Goal: Task Accomplishment & Management: Book appointment/travel/reservation

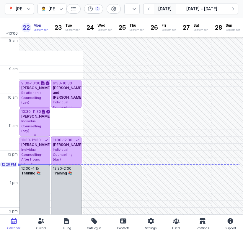
select select "week"
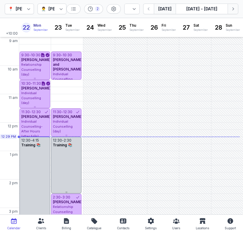
click at [234, 10] on icon "button" at bounding box center [233, 9] width 6 height 6
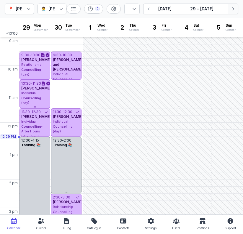
click at [234, 10] on icon "button" at bounding box center [233, 9] width 6 height 6
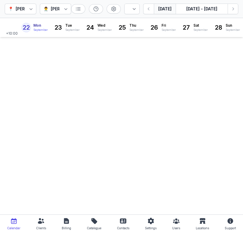
select select "week"
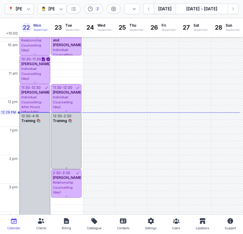
scroll to position [54, 0]
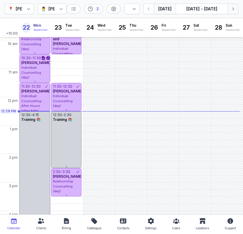
click at [236, 10] on icon "button" at bounding box center [233, 9] width 6 height 6
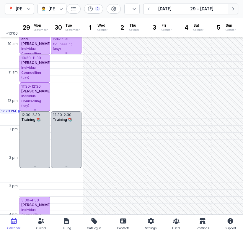
click at [236, 10] on icon "button" at bounding box center [233, 9] width 6 height 6
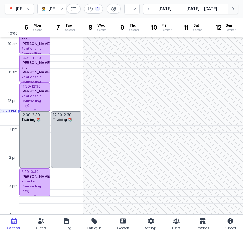
click at [236, 10] on icon "button" at bounding box center [233, 9] width 6 height 6
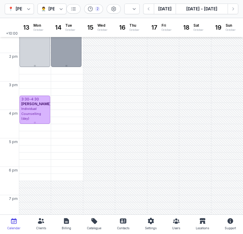
scroll to position [154, 0]
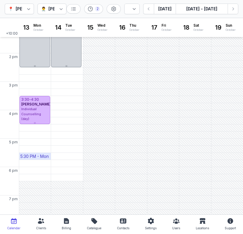
click at [33, 156] on div "5:30 PM - Mon" at bounding box center [34, 156] width 28 height 6
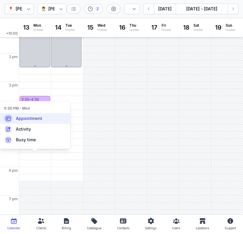
click at [26, 121] on div "Appointment" at bounding box center [34, 118] width 71 height 11
select select
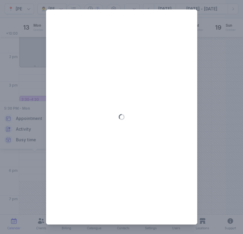
type input "2025-10-13"
select select "17:30"
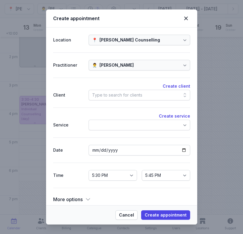
click at [126, 92] on div "Type to search for clients" at bounding box center [117, 94] width 50 height 7
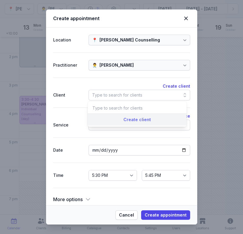
click at [143, 121] on div "Create client" at bounding box center [137, 119] width 99 height 12
select select
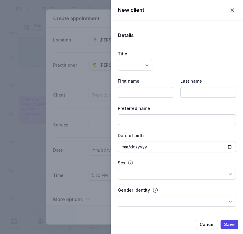
select select
click at [138, 92] on input at bounding box center [146, 92] width 56 height 11
type input "Dylan"
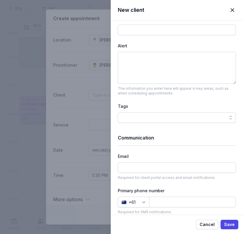
scroll to position [231, 0]
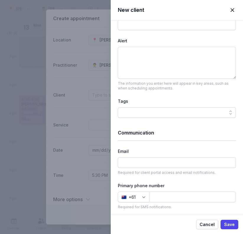
type input "Markham"
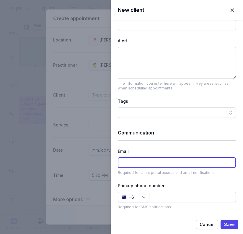
click at [154, 164] on input at bounding box center [177, 162] width 118 height 11
type input "dylan.p.markham92@gmail.com"
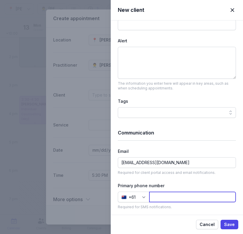
click at [175, 197] on input at bounding box center [192, 196] width 87 height 11
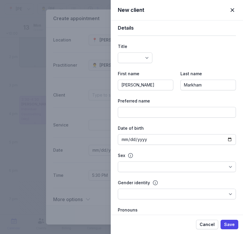
scroll to position [0, 0]
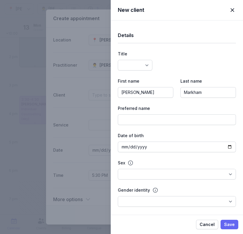
type input "422388543"
click at [230, 224] on span "Save" at bounding box center [229, 224] width 11 height 7
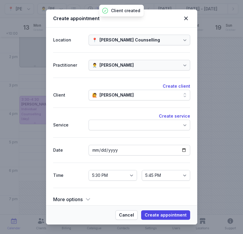
click at [149, 123] on div at bounding box center [140, 124] width 102 height 11
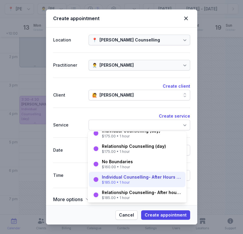
scroll to position [25, 0]
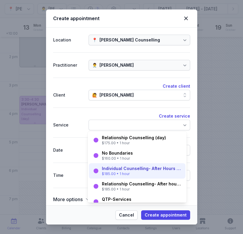
click at [144, 171] on div "$185.00 • 1 hour" at bounding box center [142, 173] width 80 height 5
select select "18:30"
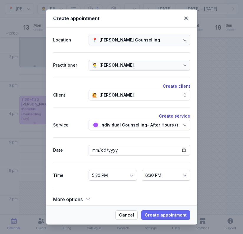
click at [159, 216] on span "Create appointment" at bounding box center [166, 214] width 42 height 7
select select
